Goal: Navigation & Orientation: Find specific page/section

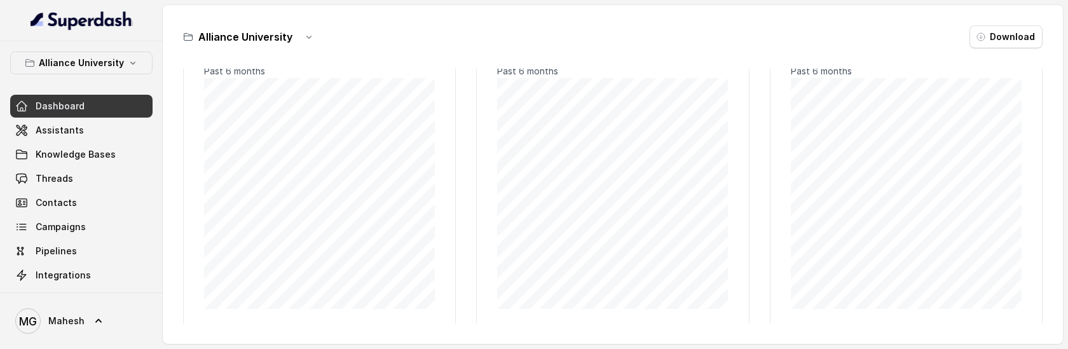
scroll to position [20, 0]
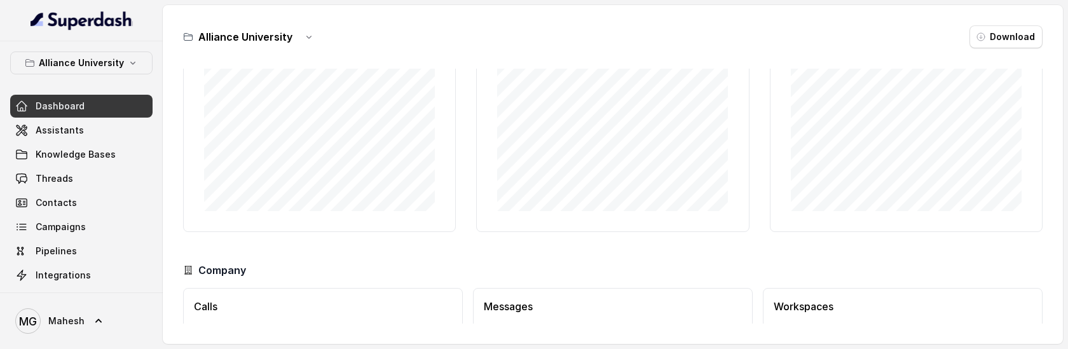
scroll to position [237, 0]
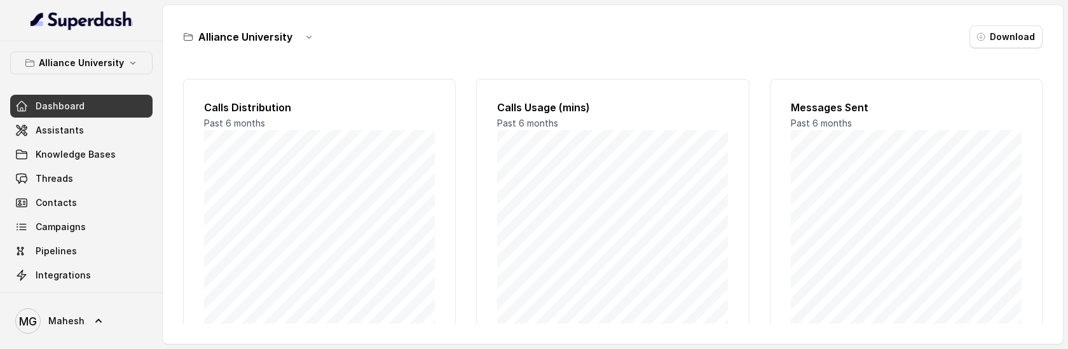
scroll to position [237, 0]
